Goal: Navigation & Orientation: Find specific page/section

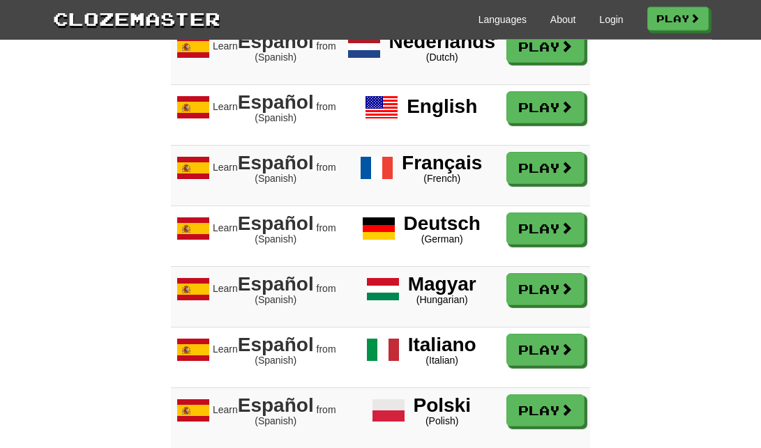
scroll to position [1422, 0]
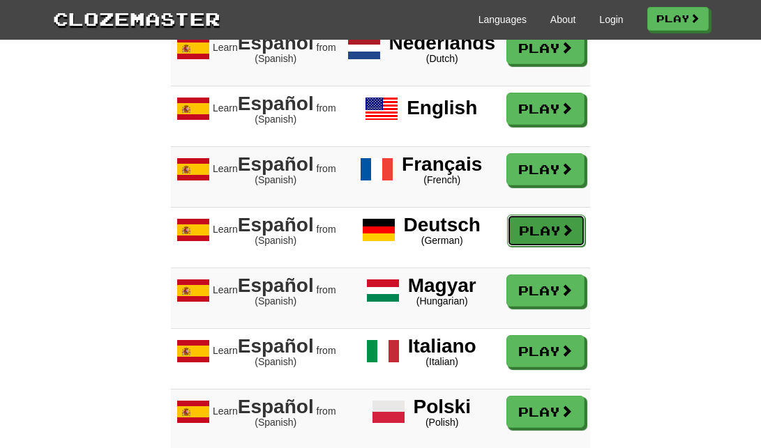
click at [541, 247] on link "Play" at bounding box center [546, 231] width 78 height 32
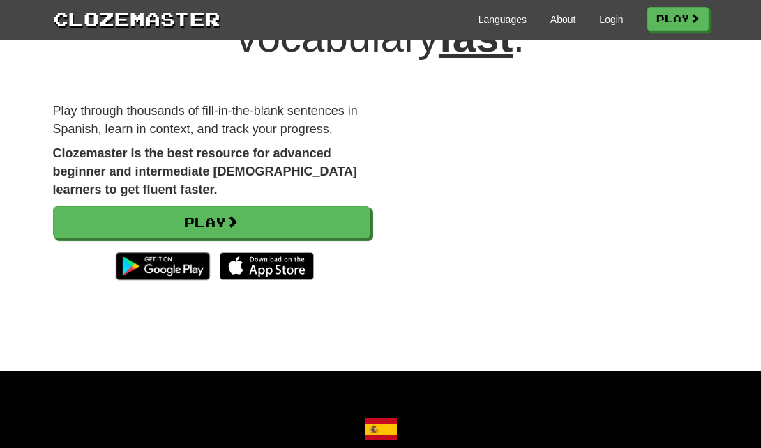
scroll to position [0, 0]
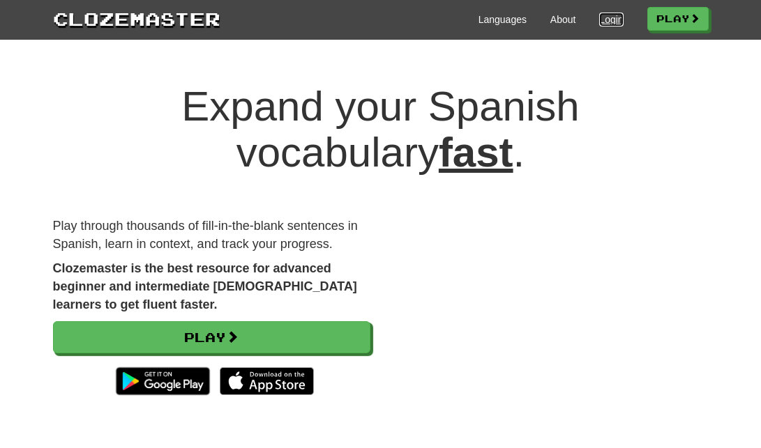
click at [602, 23] on link "Login" at bounding box center [611, 20] width 24 height 14
click at [554, 16] on link "About" at bounding box center [563, 20] width 26 height 14
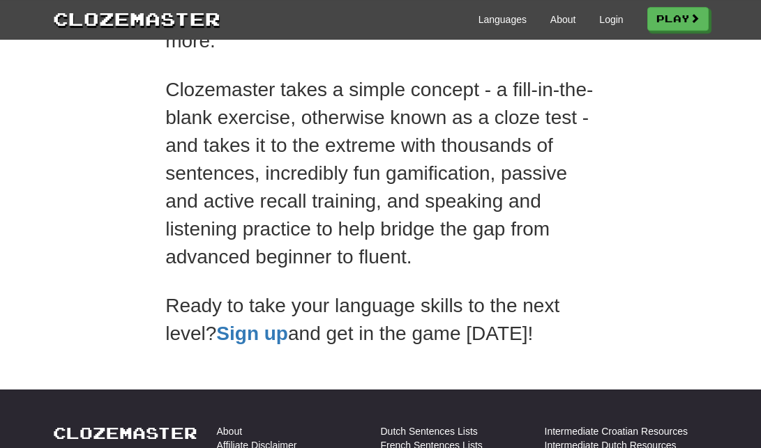
scroll to position [284, 0]
